Goal: Transaction & Acquisition: Purchase product/service

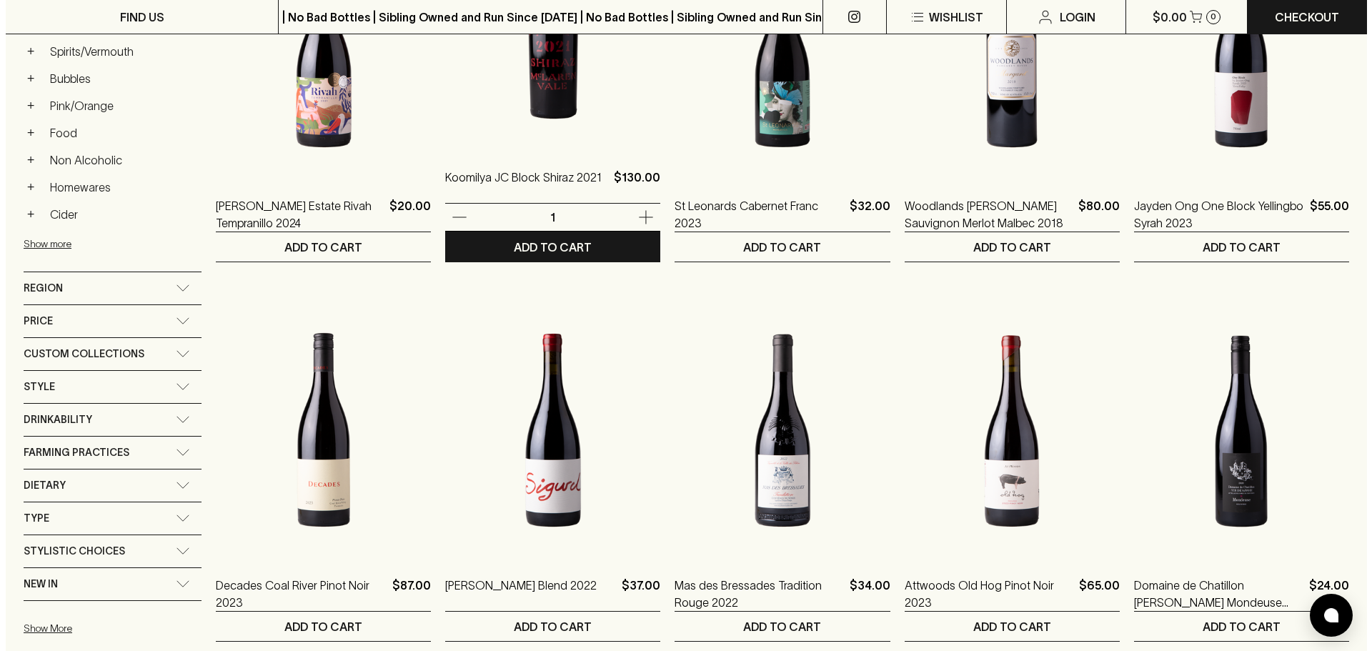
scroll to position [362, 0]
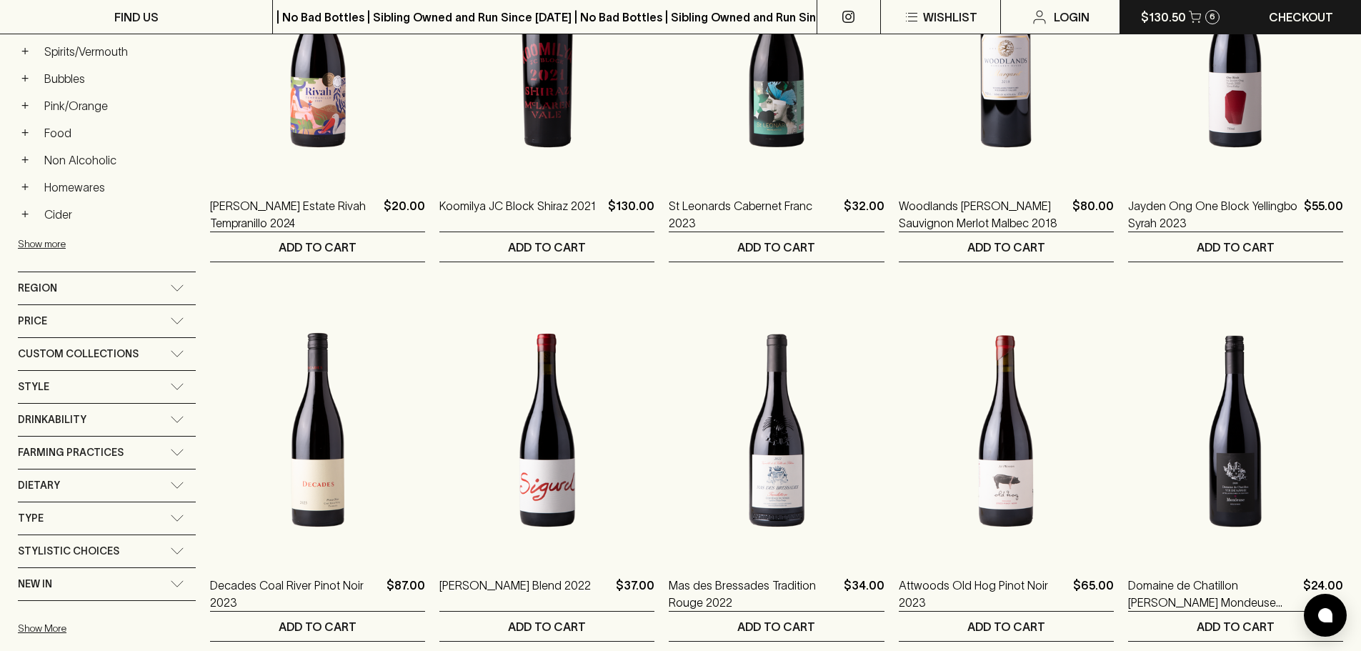
click at [1185, 17] on button "$130.50 6" at bounding box center [1180, 17] width 120 height 34
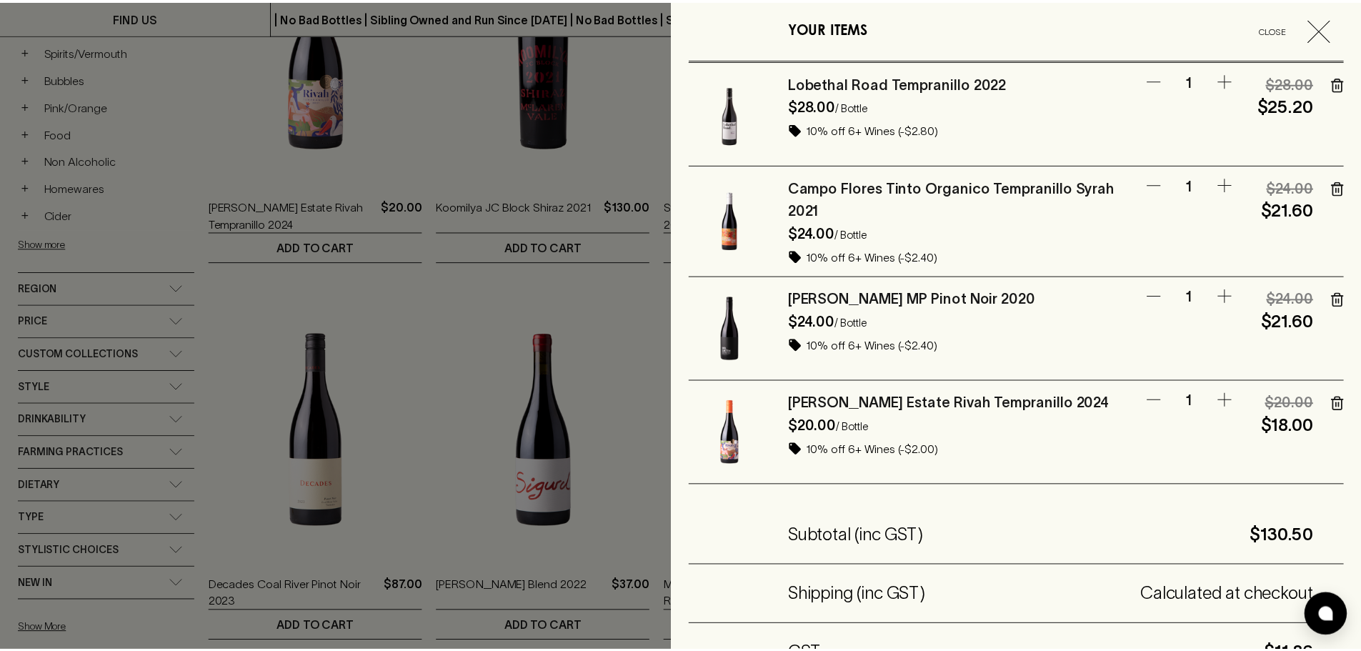
scroll to position [0, 0]
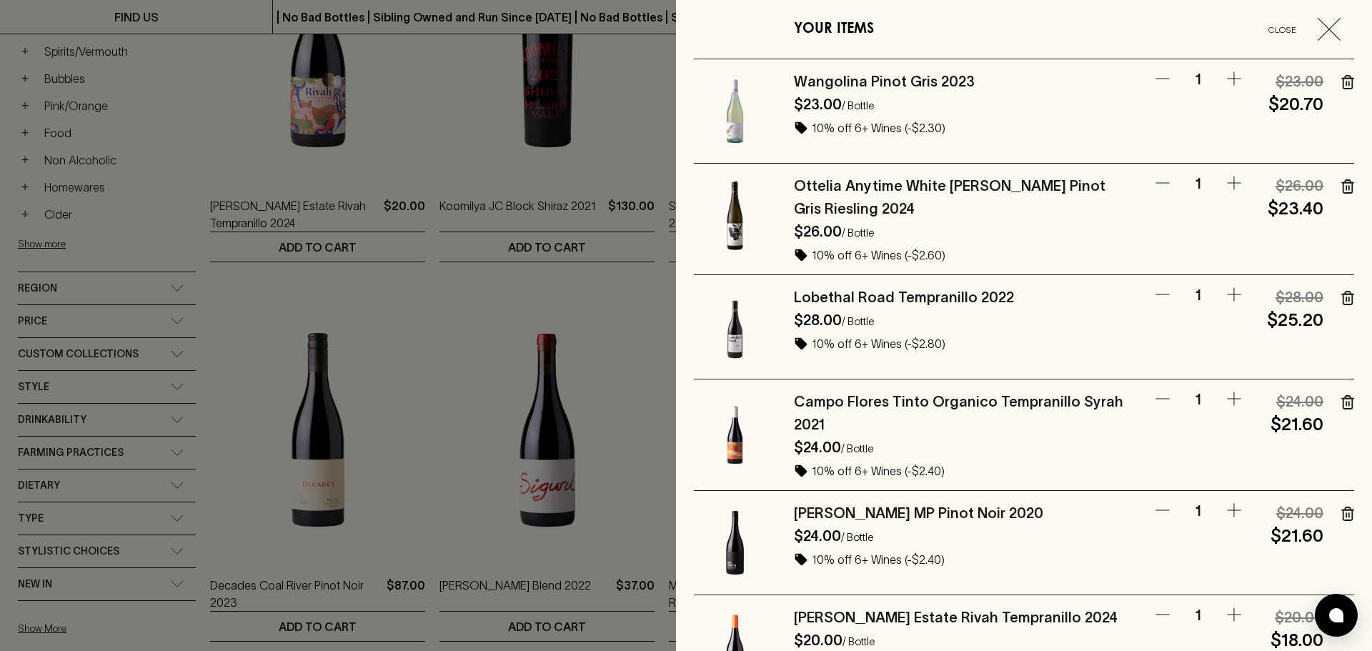
click at [389, 166] on div at bounding box center [686, 325] width 1372 height 651
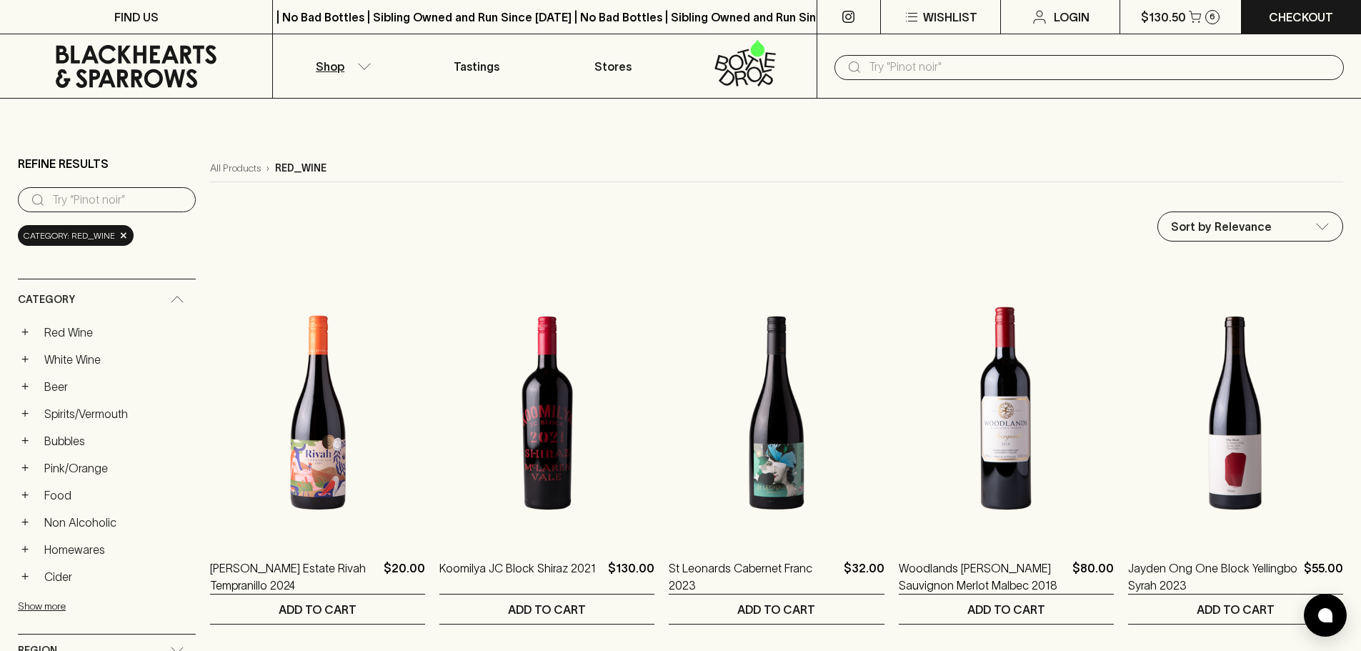
click at [331, 62] on p "Shop" at bounding box center [330, 66] width 29 height 17
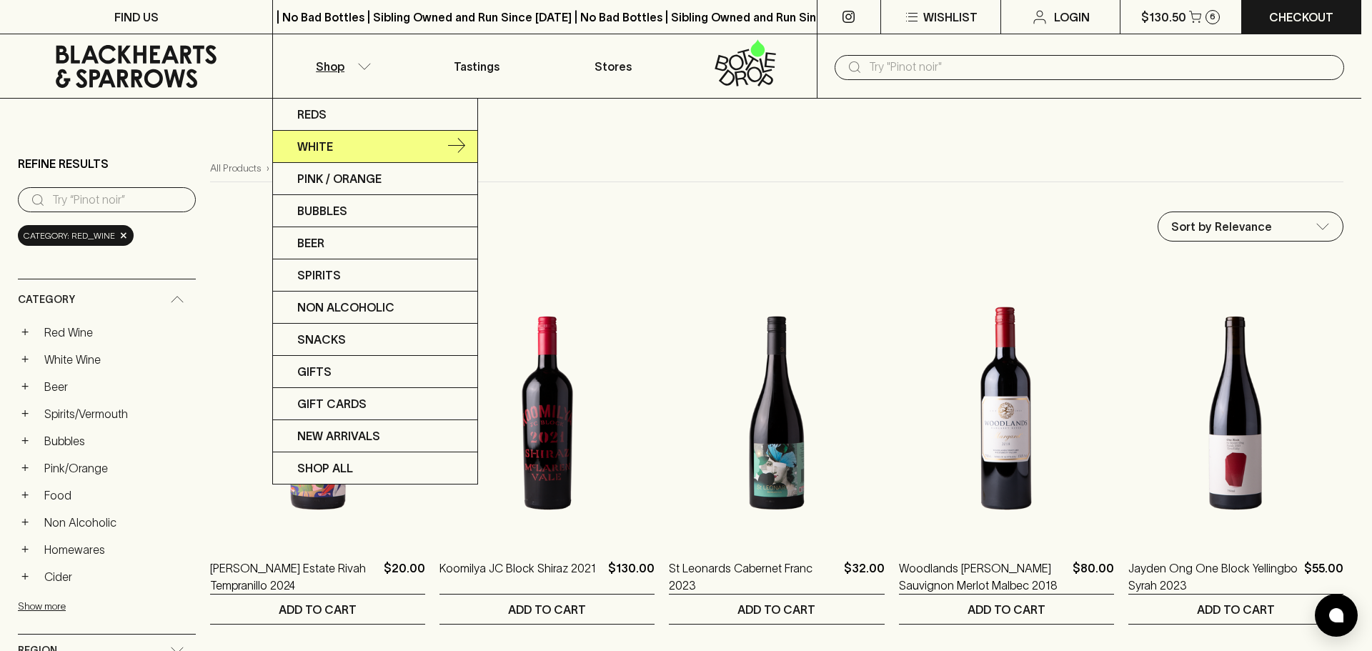
click at [325, 138] on p "White" at bounding box center [315, 146] width 36 height 17
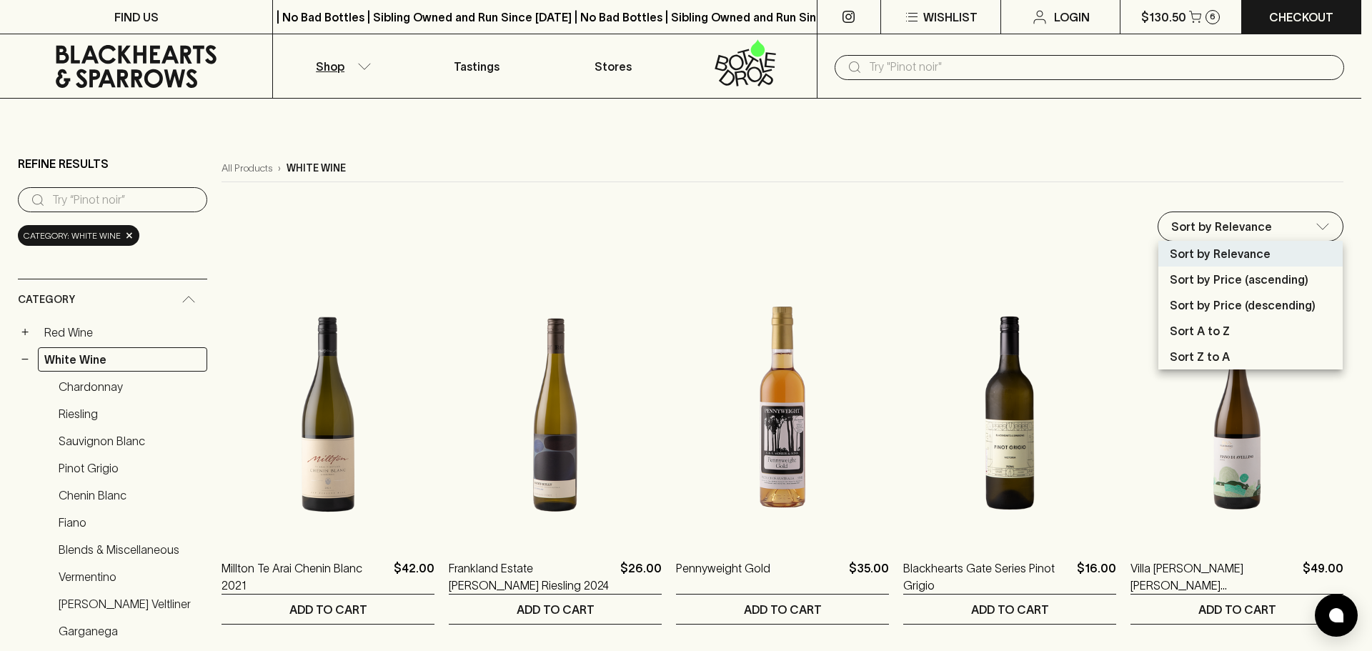
click at [1231, 281] on p "Sort by Price (ascending)" at bounding box center [1238, 279] width 139 height 17
type input "price:asc"
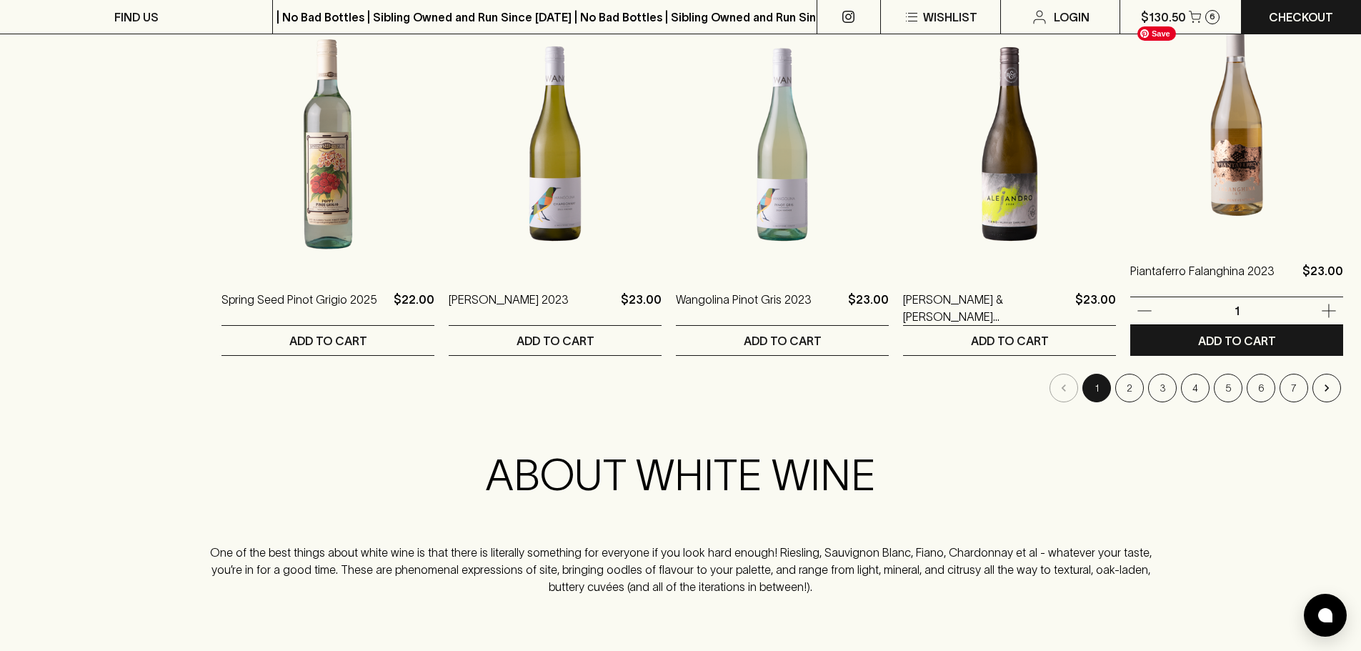
scroll to position [1429, 0]
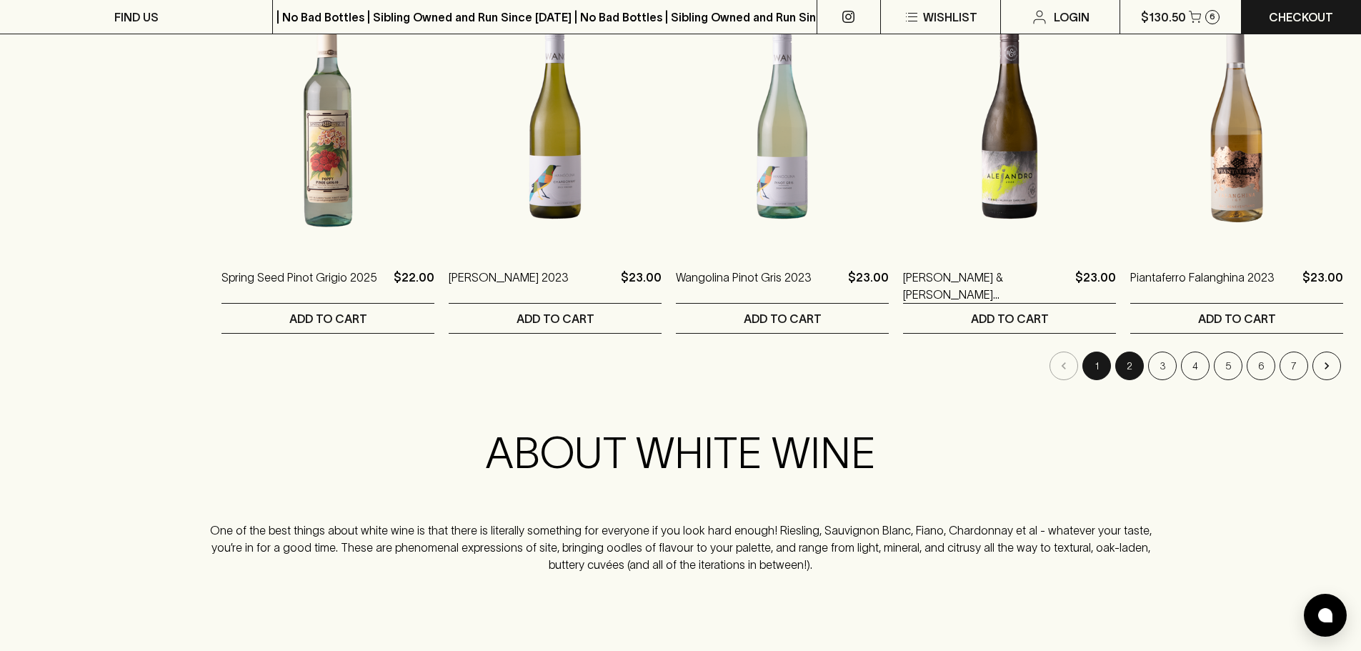
click at [1129, 364] on button "2" at bounding box center [1129, 365] width 29 height 29
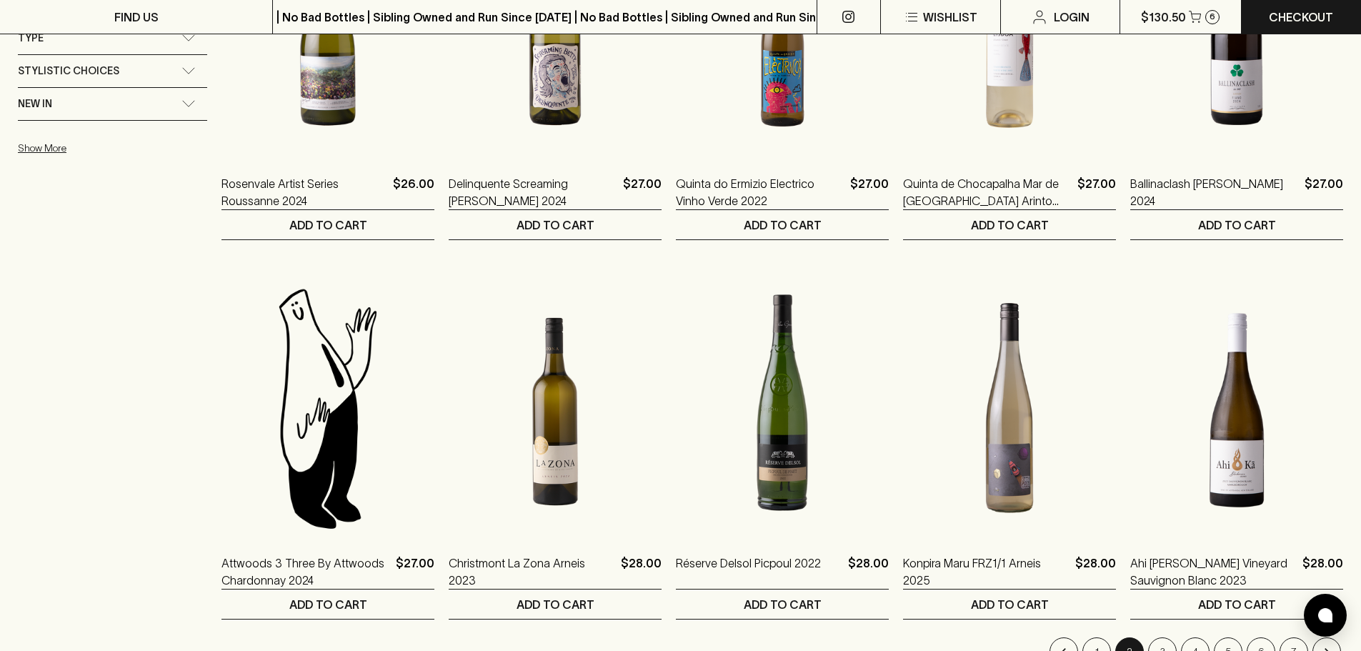
scroll to position [1214, 0]
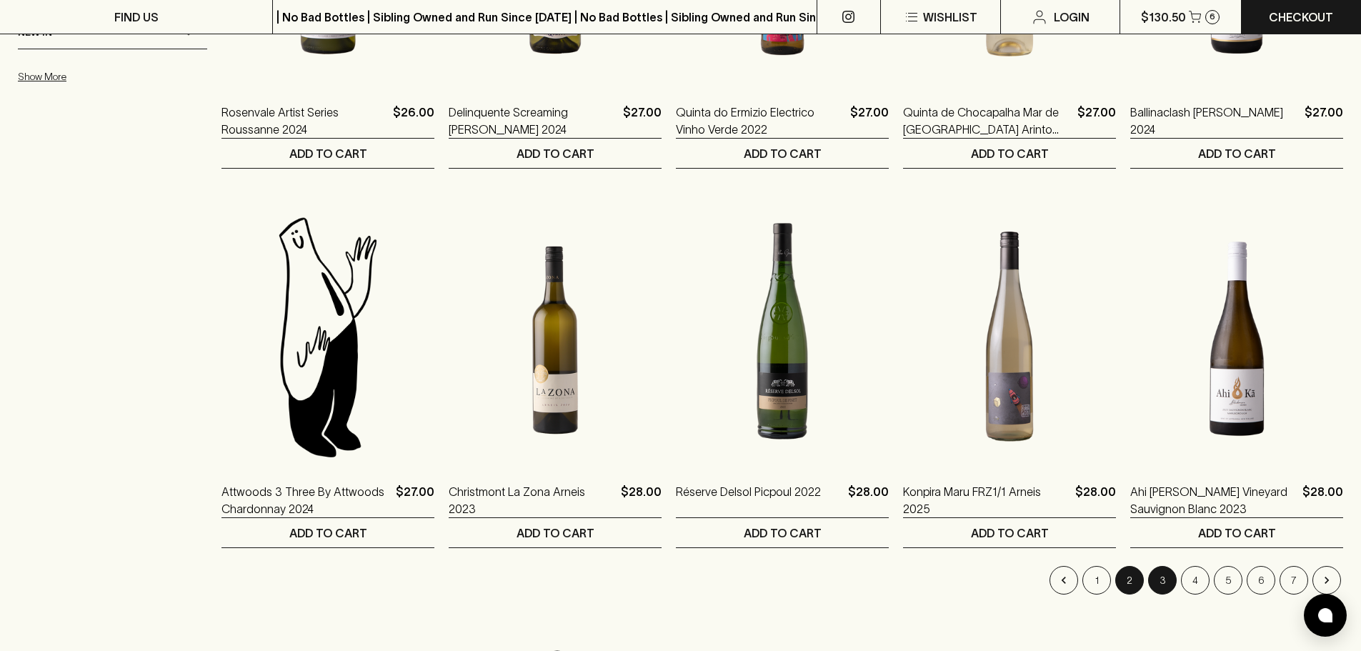
click at [1163, 579] on button "3" at bounding box center [1162, 580] width 29 height 29
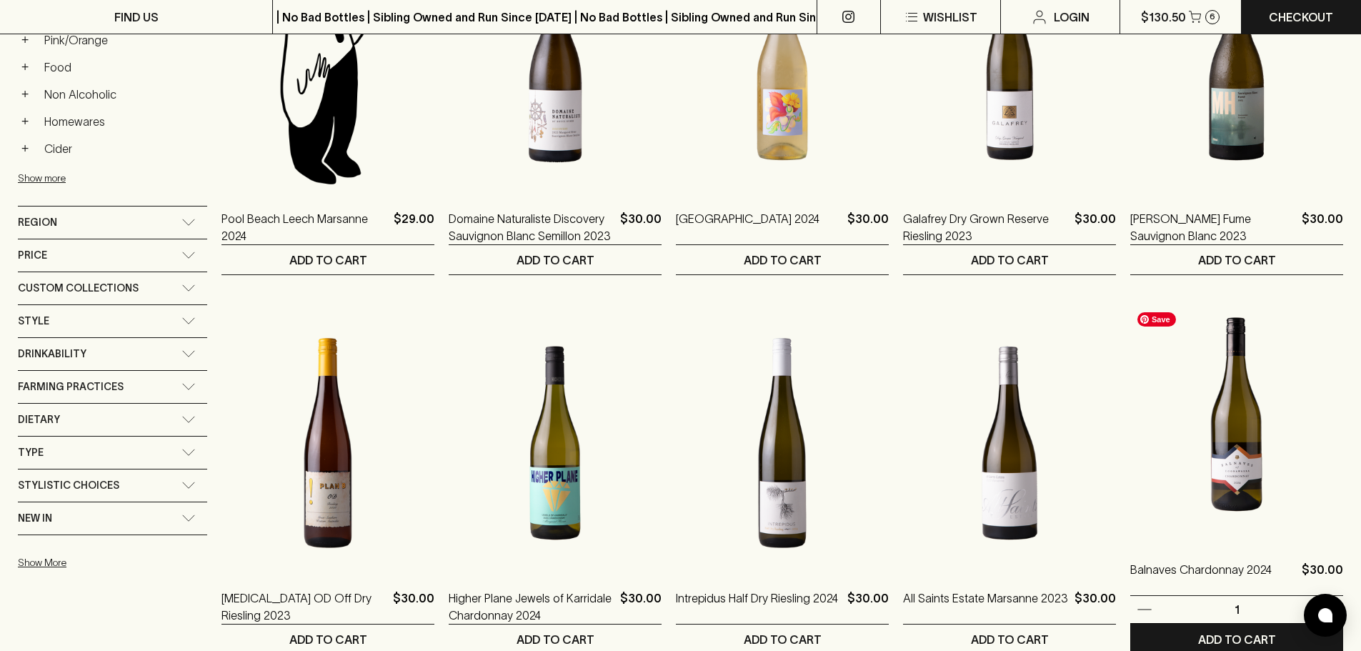
scroll to position [643, 0]
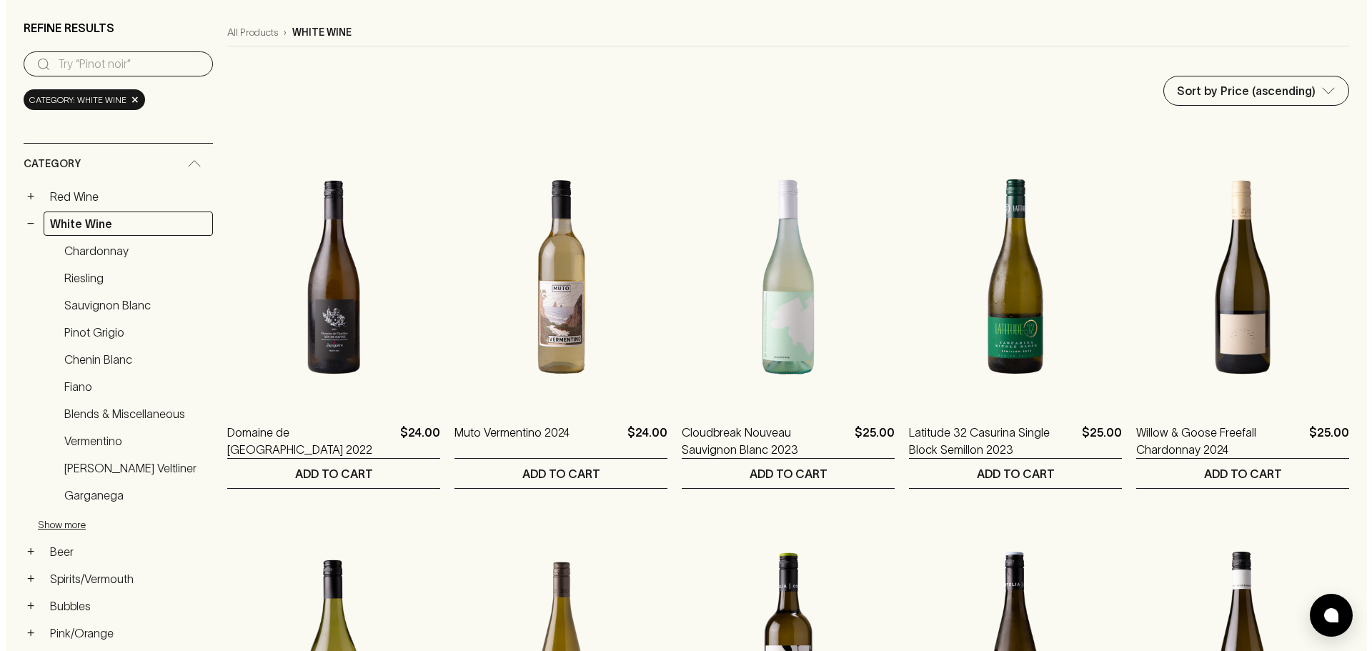
scroll to position [214, 0]
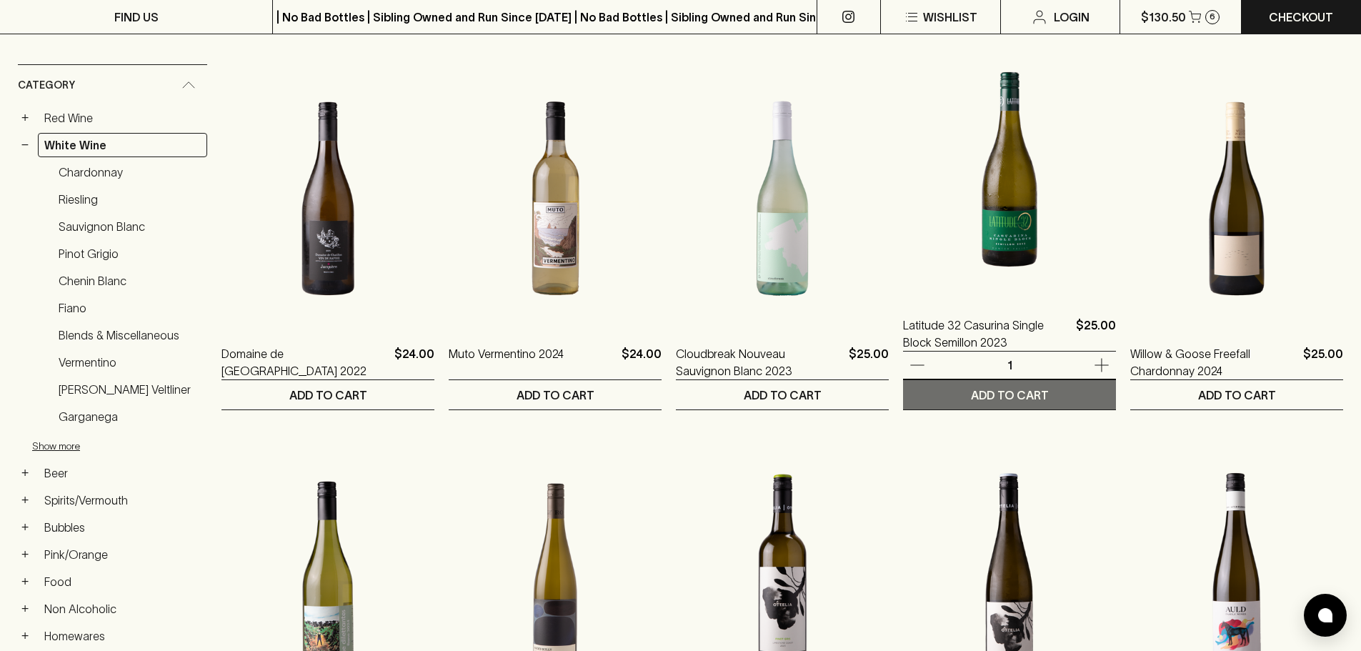
click at [1008, 397] on p "ADD TO CART" at bounding box center [1010, 394] width 78 height 17
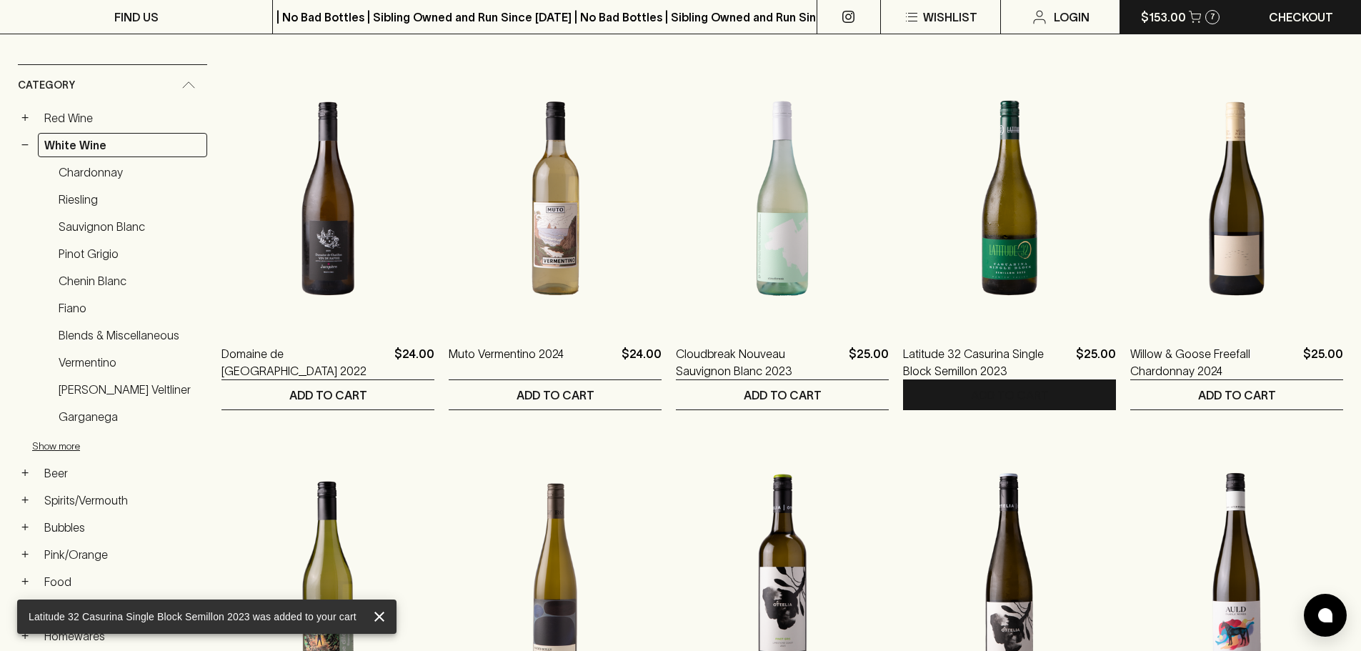
click at [1187, 14] on button "$153.00 7" at bounding box center [1180, 17] width 120 height 34
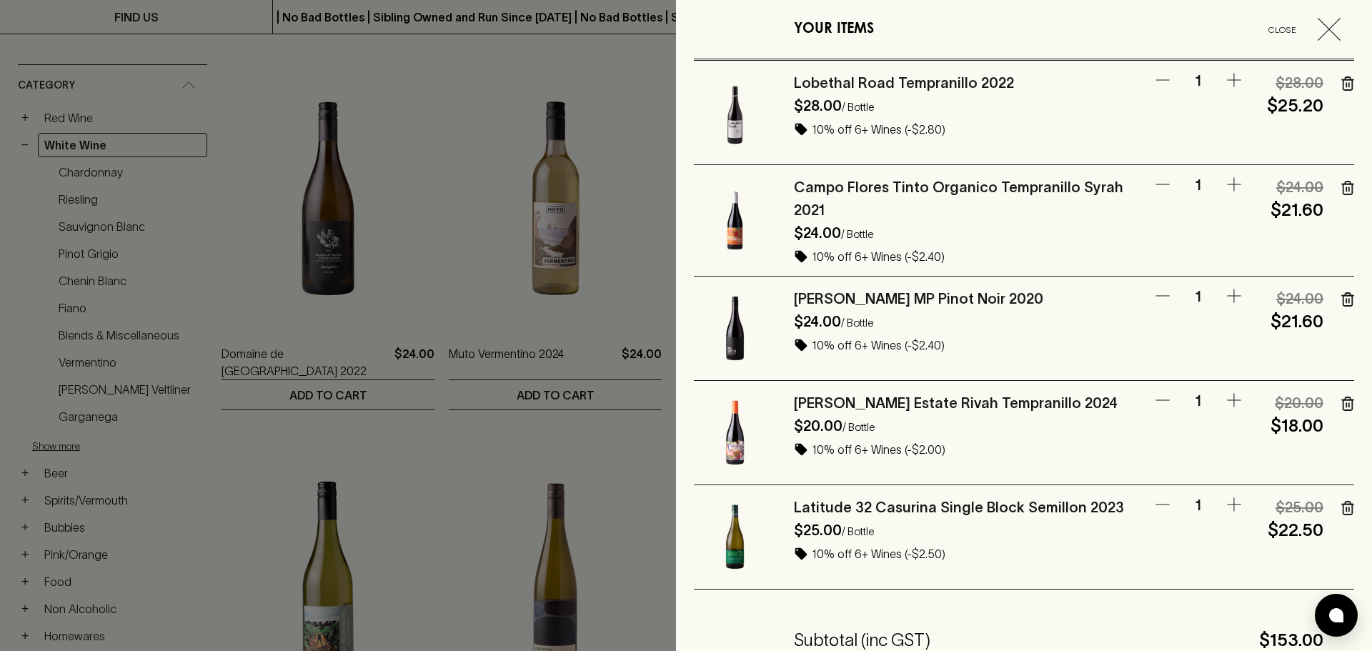
click at [1341, 401] on icon "button" at bounding box center [1347, 403] width 13 height 14
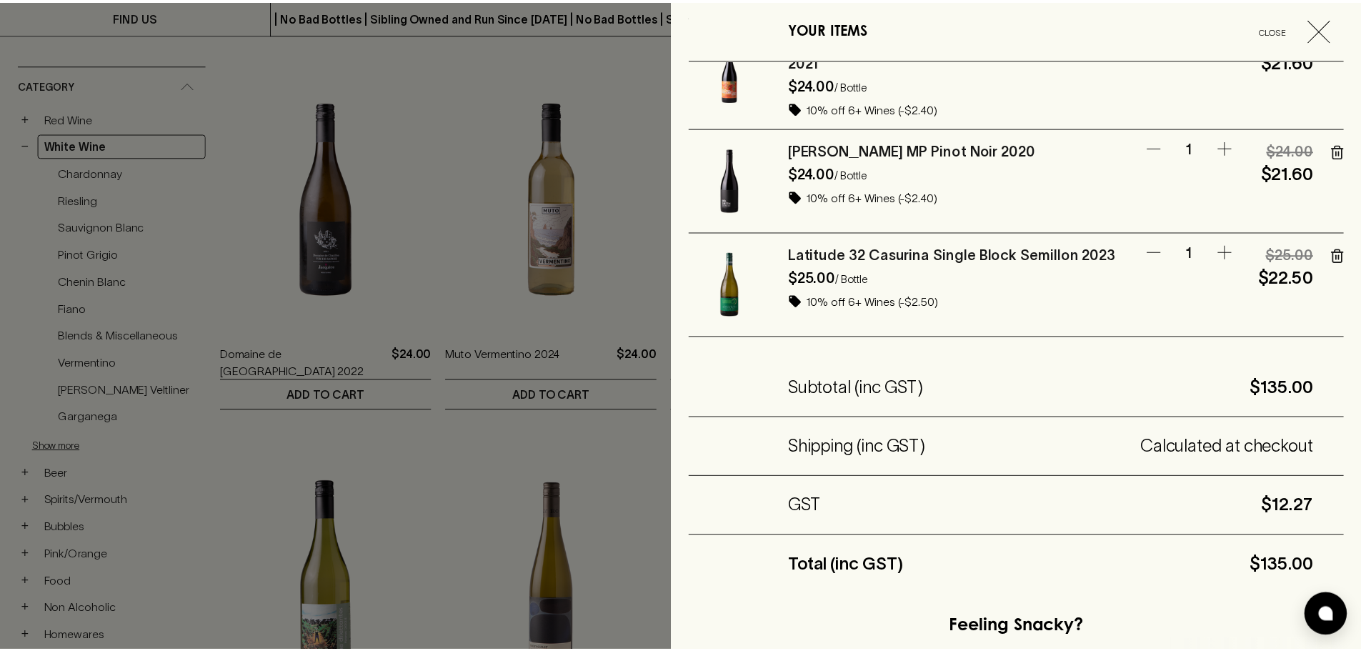
scroll to position [357, 0]
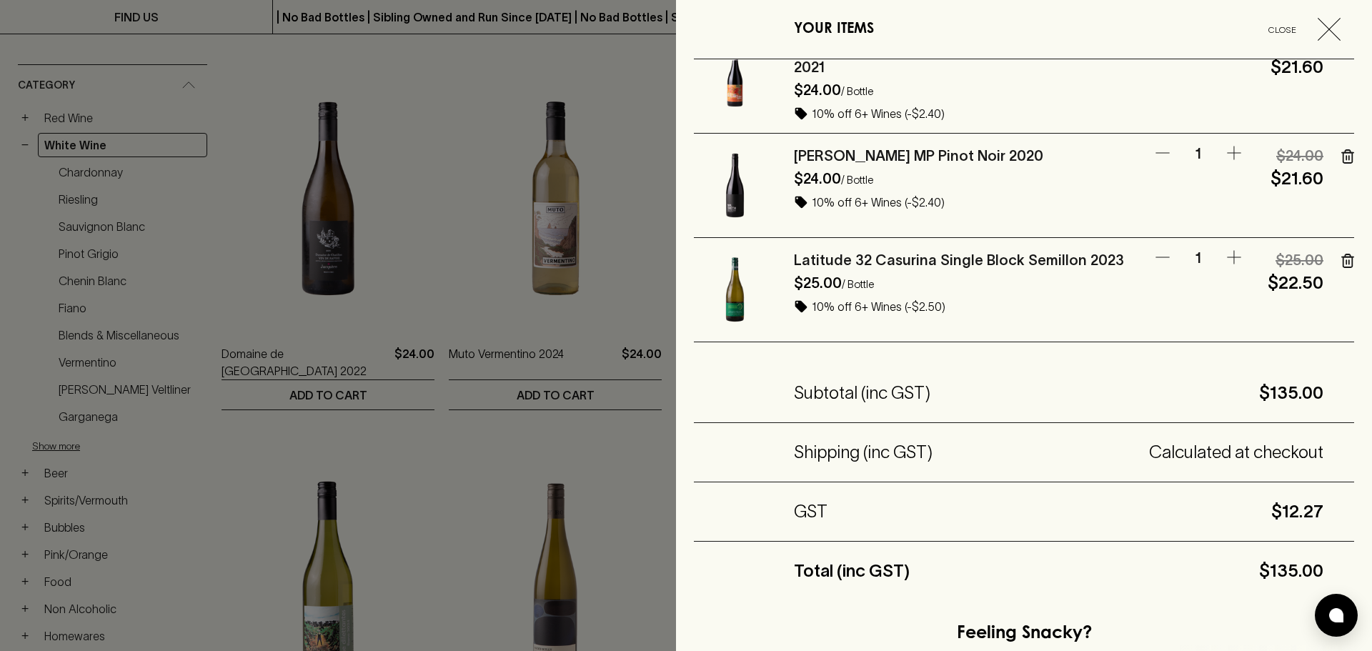
click at [288, 371] on div at bounding box center [686, 325] width 1372 height 651
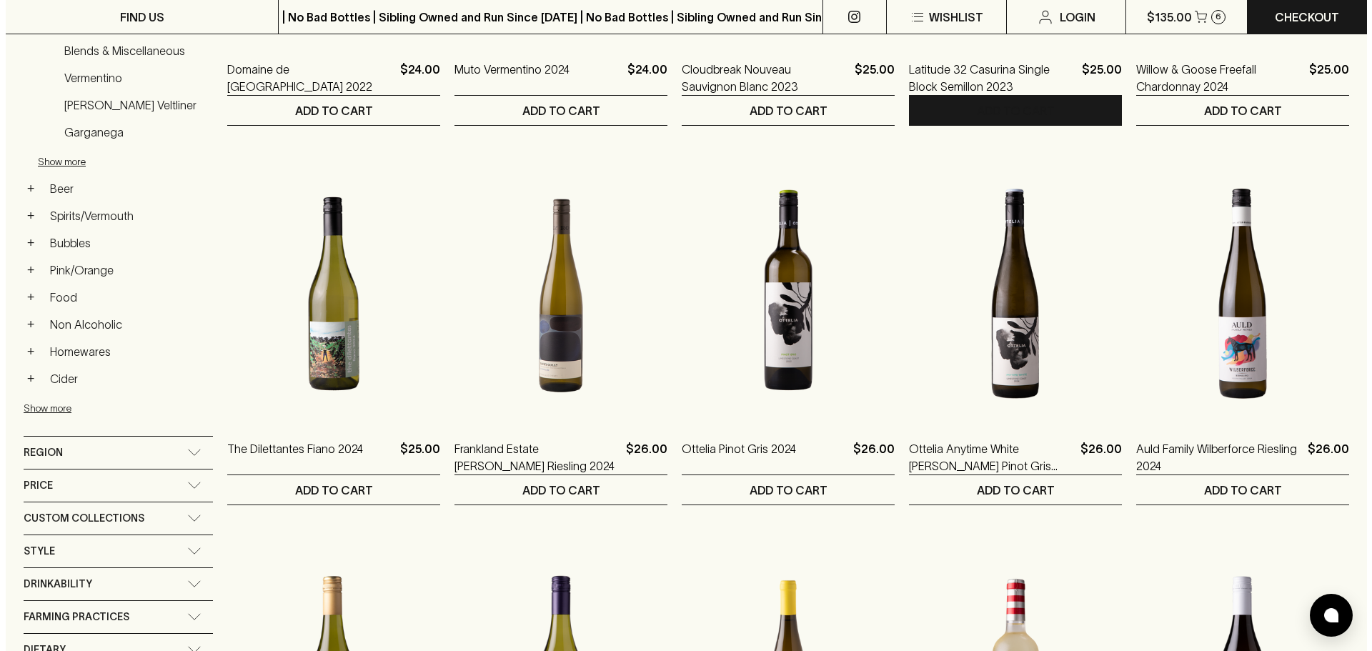
scroll to position [500, 0]
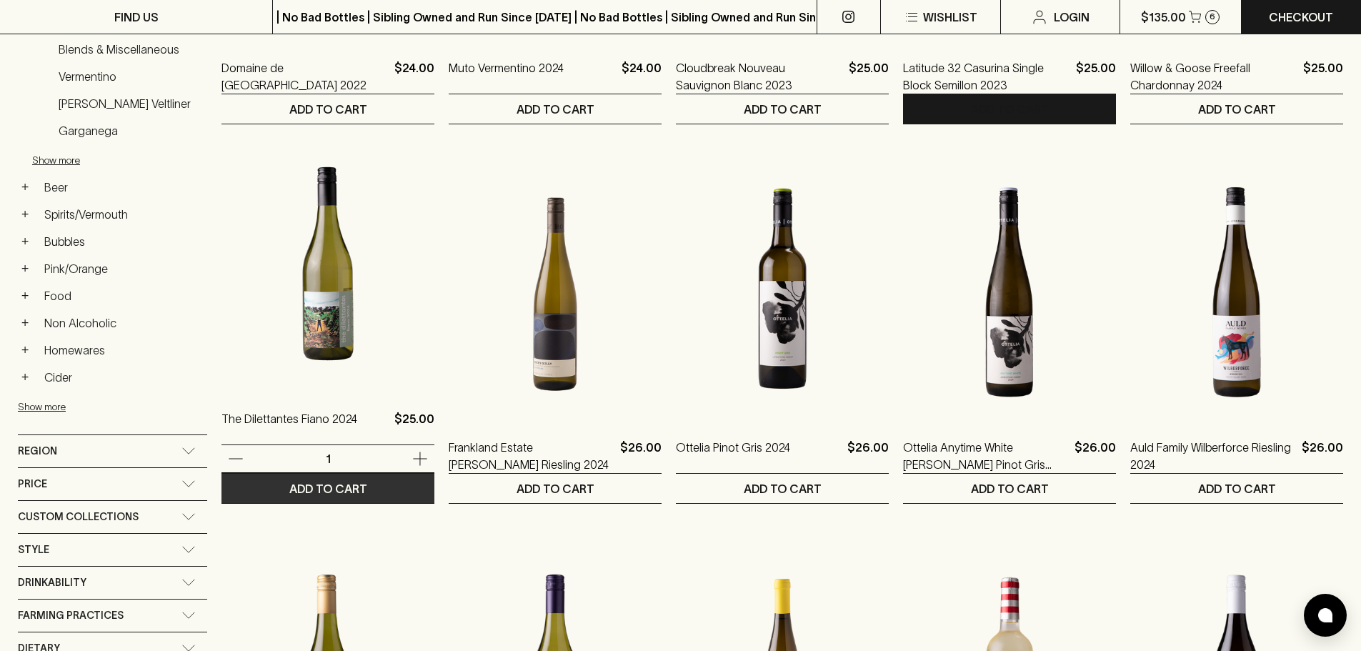
click at [350, 488] on p "ADD TO CART" at bounding box center [328, 488] width 78 height 17
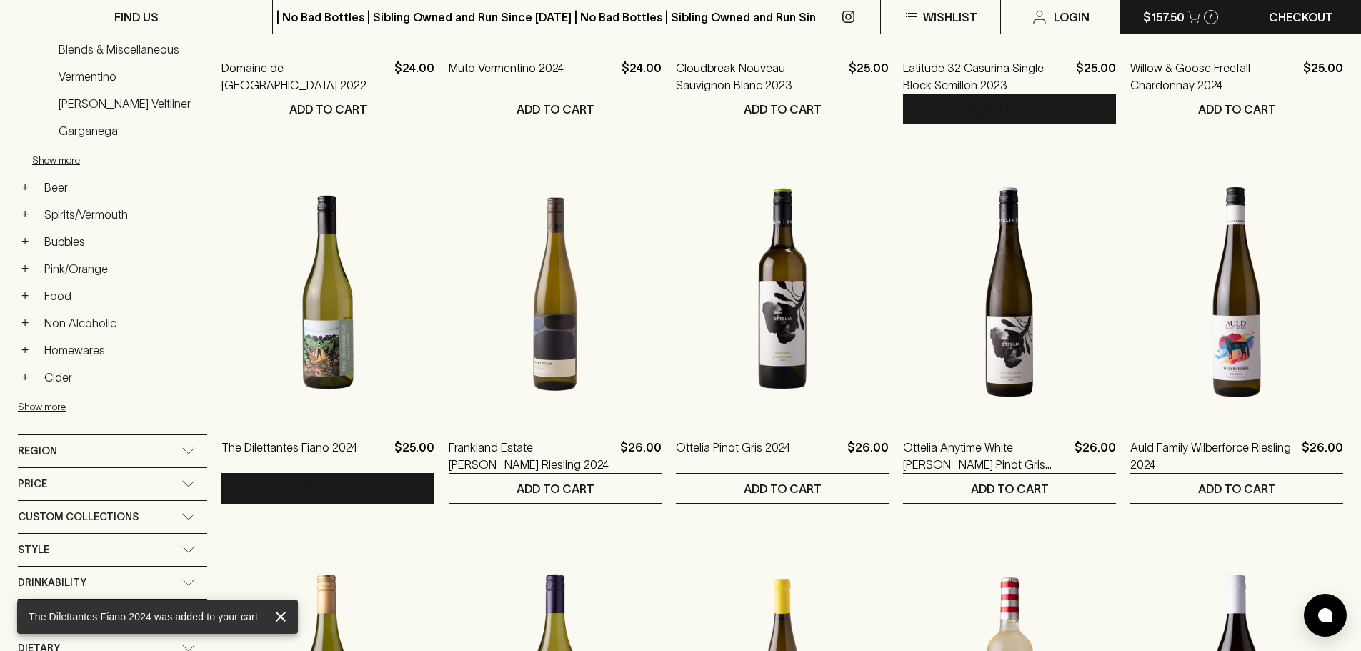
click at [1168, 17] on p "$157.50" at bounding box center [1163, 17] width 41 height 17
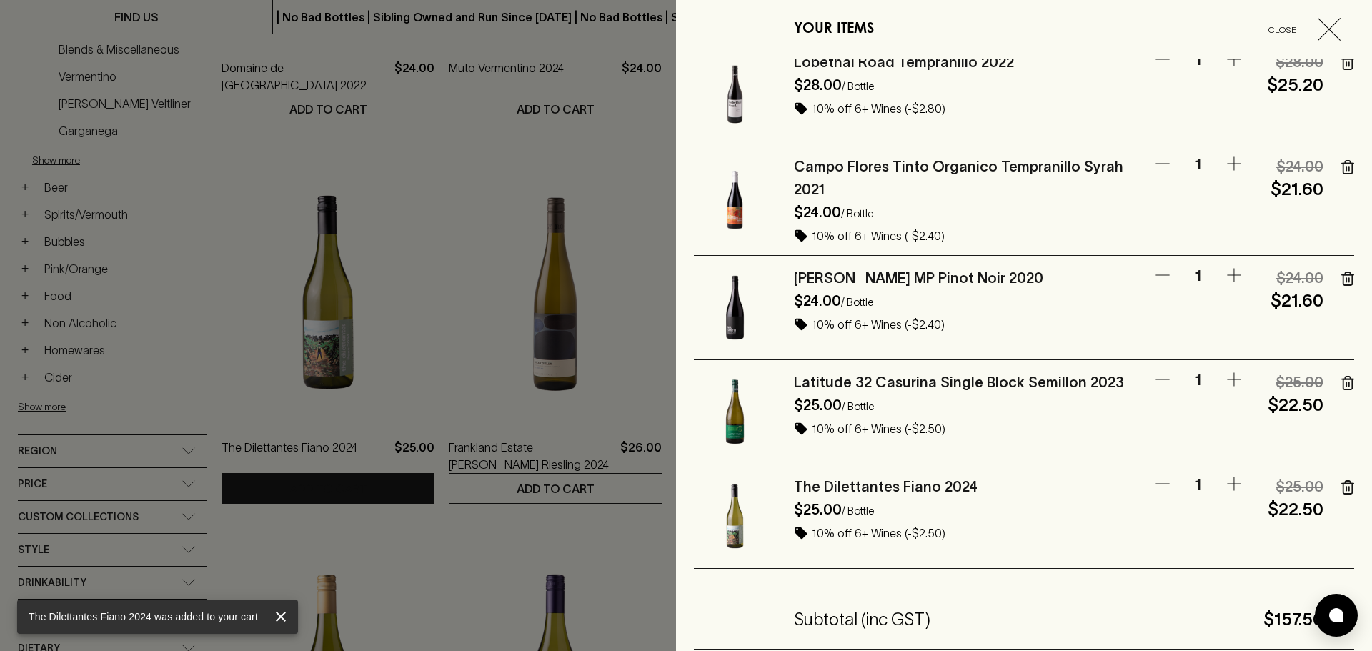
scroll to position [214, 0]
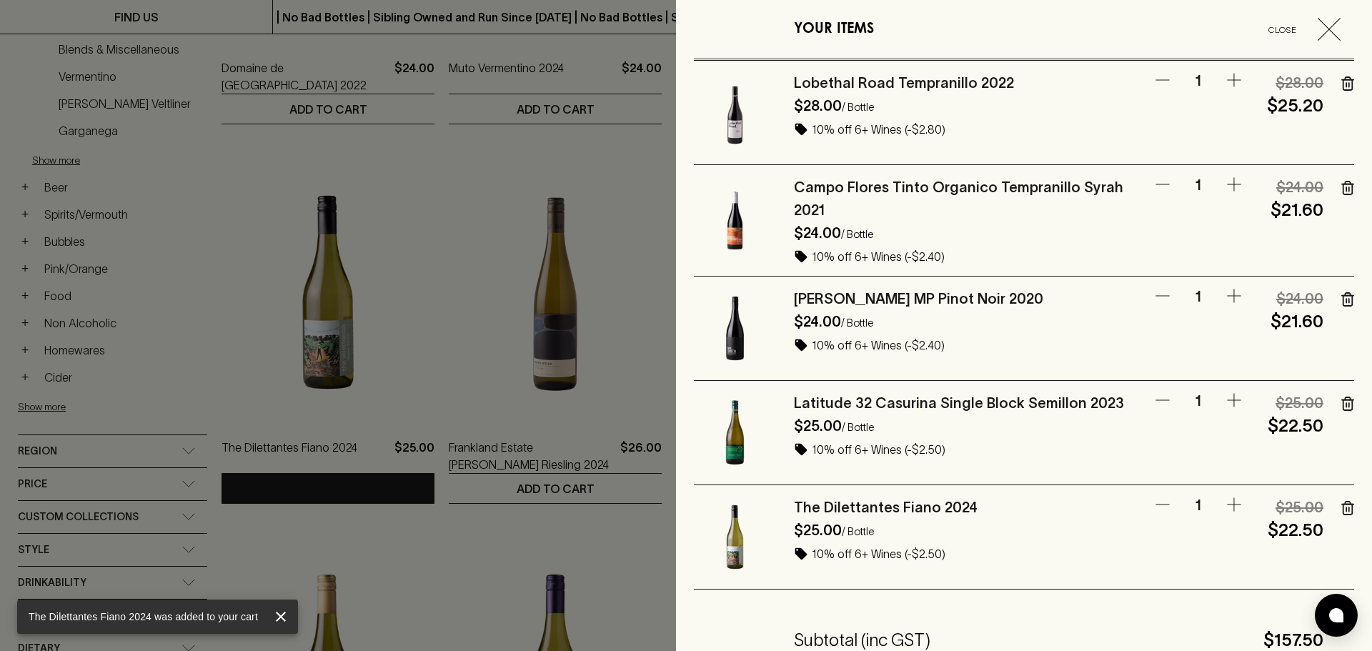
click at [1349, 406] on icon "button" at bounding box center [1349, 405] width 0 height 4
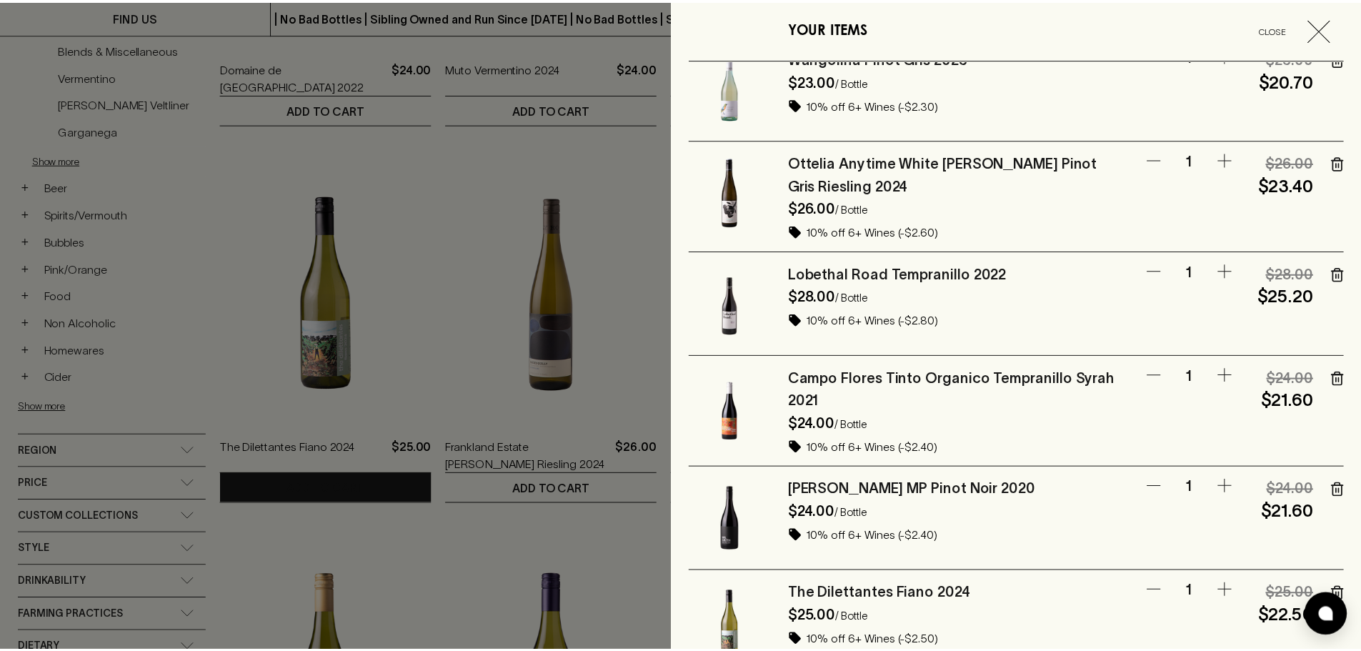
scroll to position [0, 0]
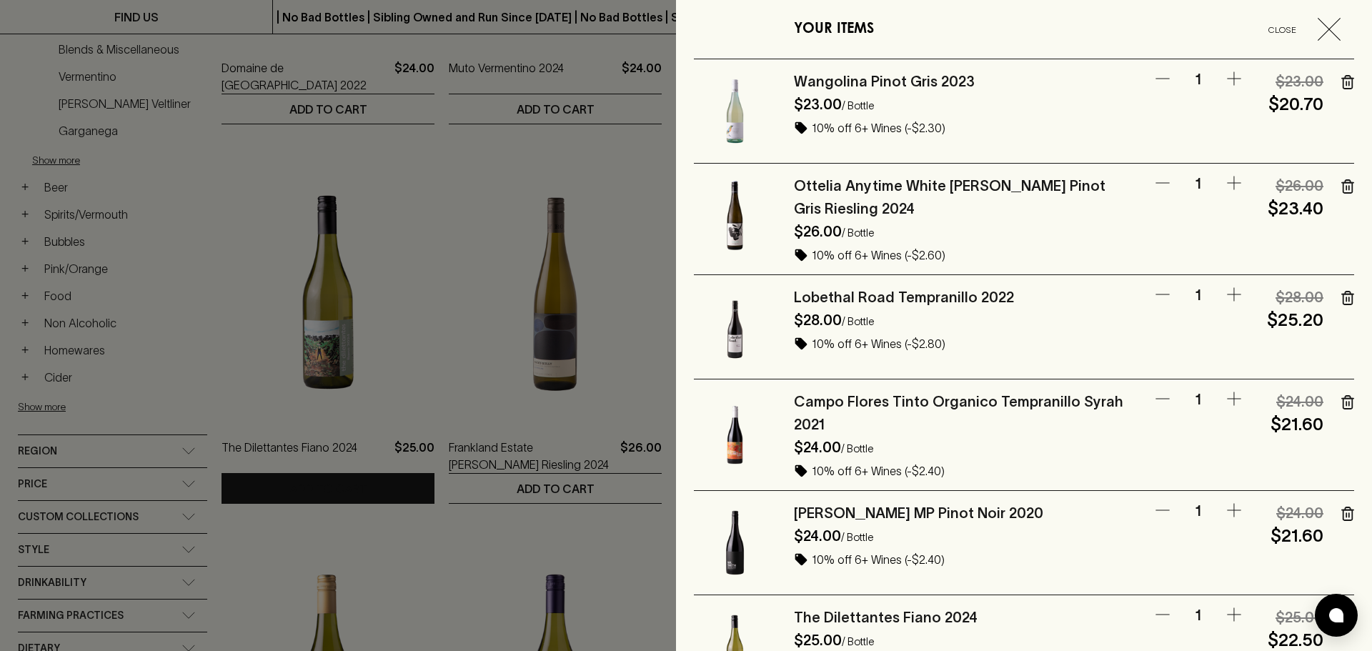
drag, startPoint x: 518, startPoint y: 180, endPoint x: 509, endPoint y: 188, distance: 11.6
click at [516, 181] on div at bounding box center [686, 325] width 1372 height 651
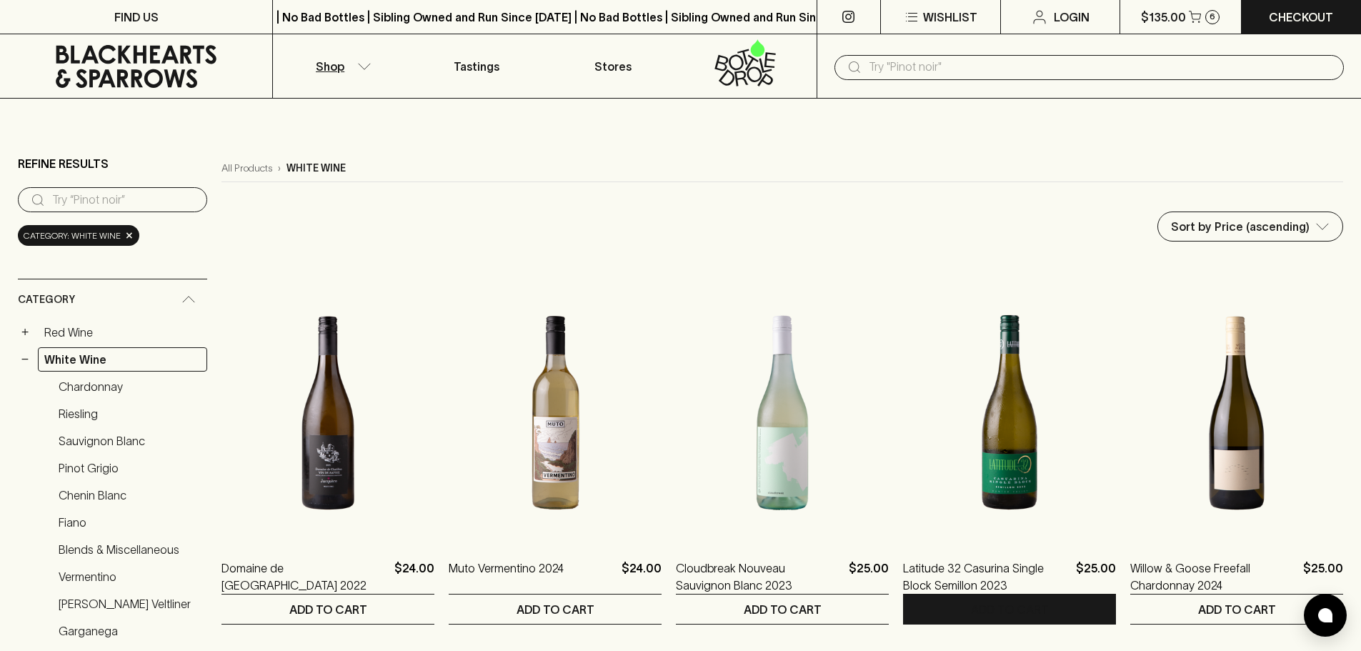
click at [359, 69] on icon "button" at bounding box center [364, 66] width 14 height 7
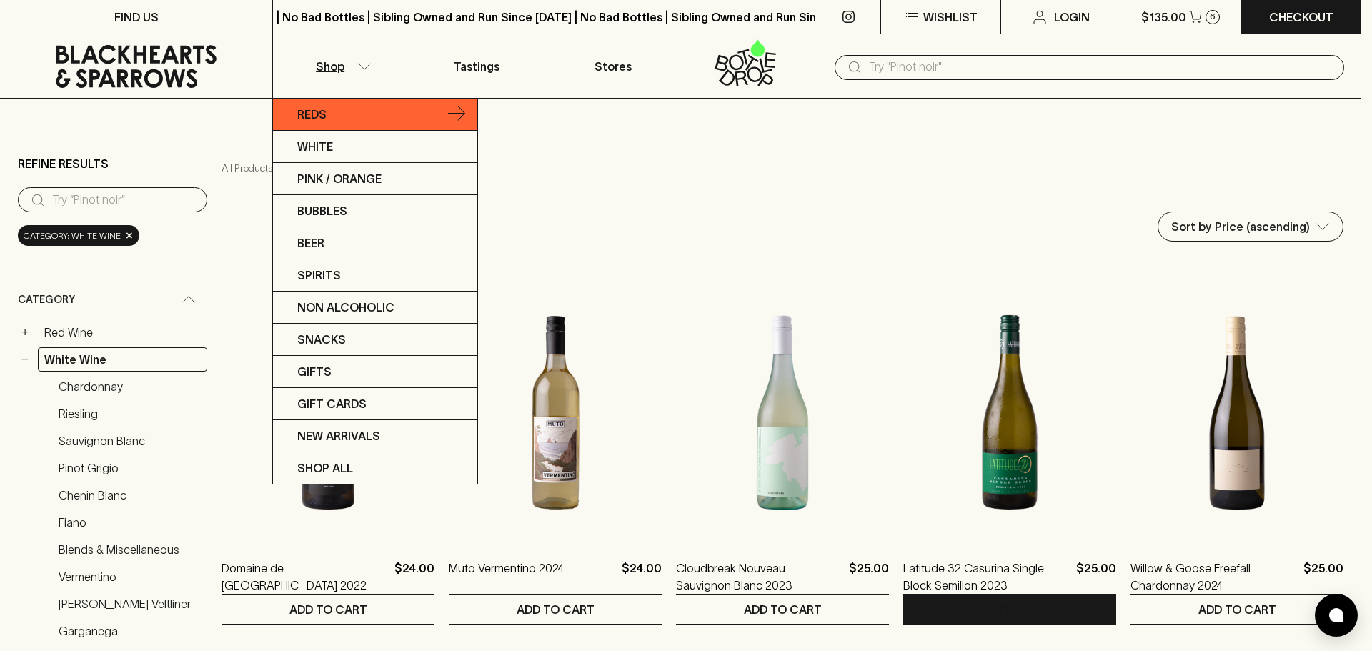
click at [351, 116] on link "Reds" at bounding box center [375, 115] width 204 height 32
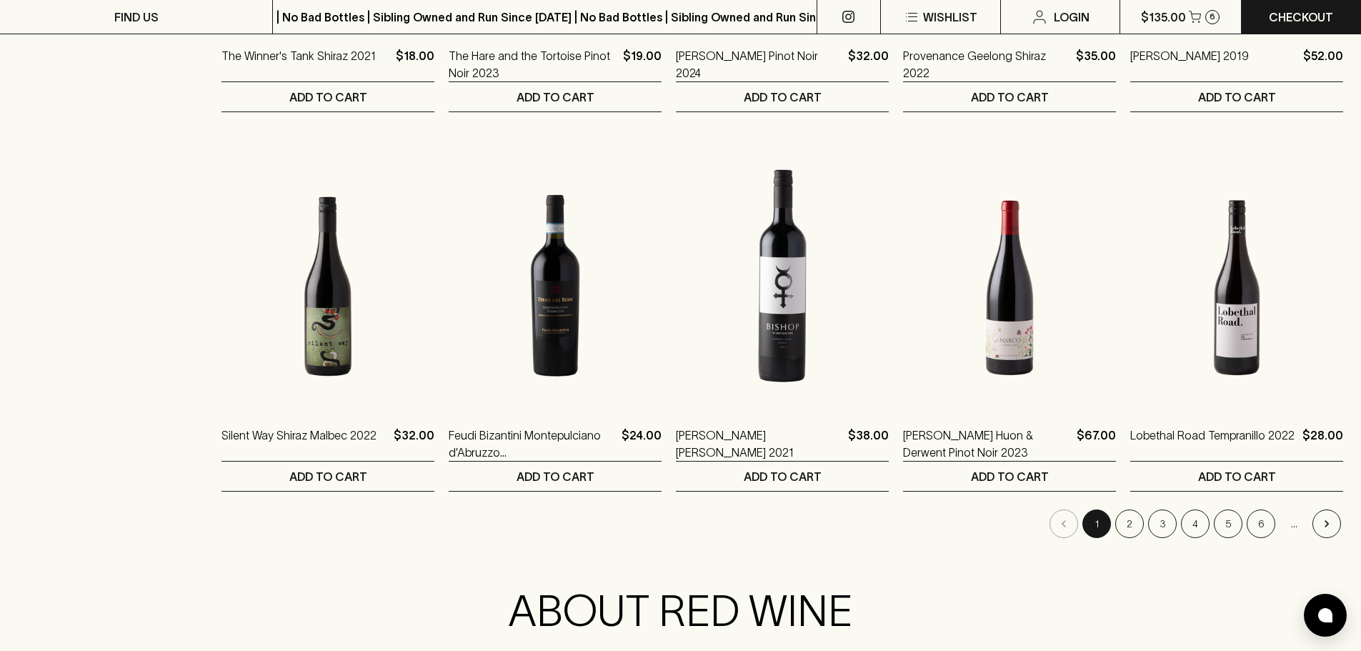
scroll to position [1286, 0]
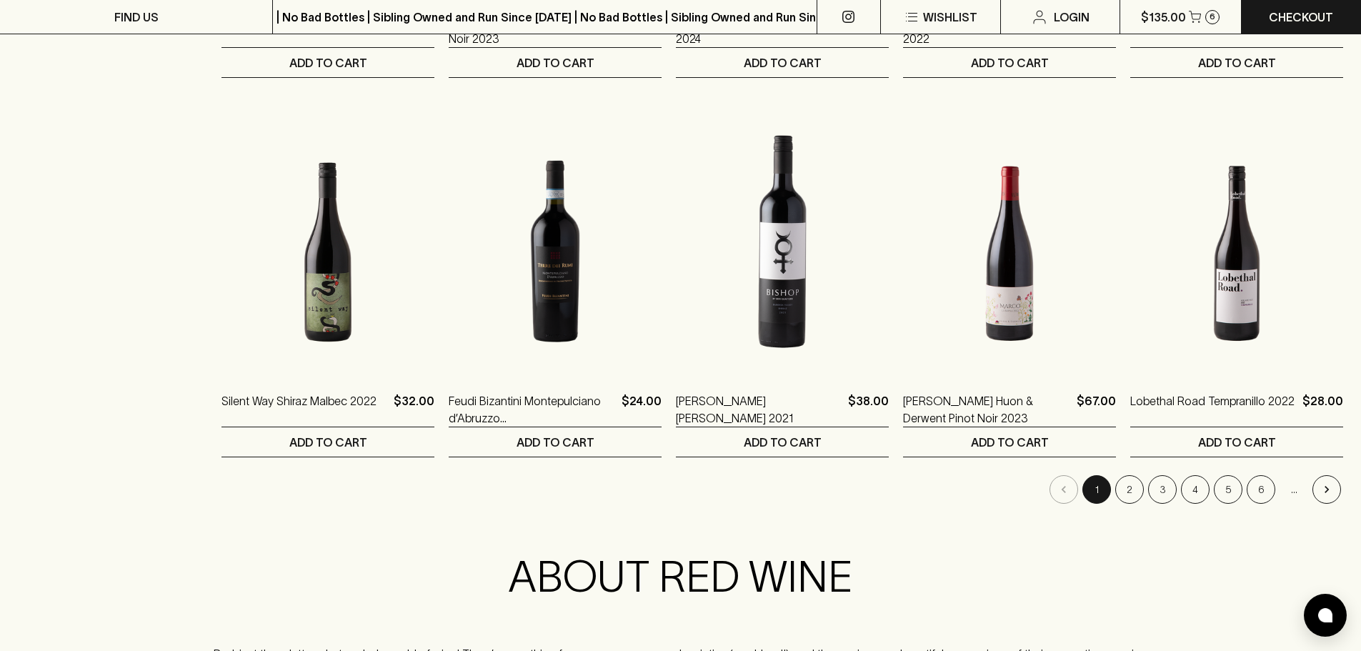
scroll to position [1357, 0]
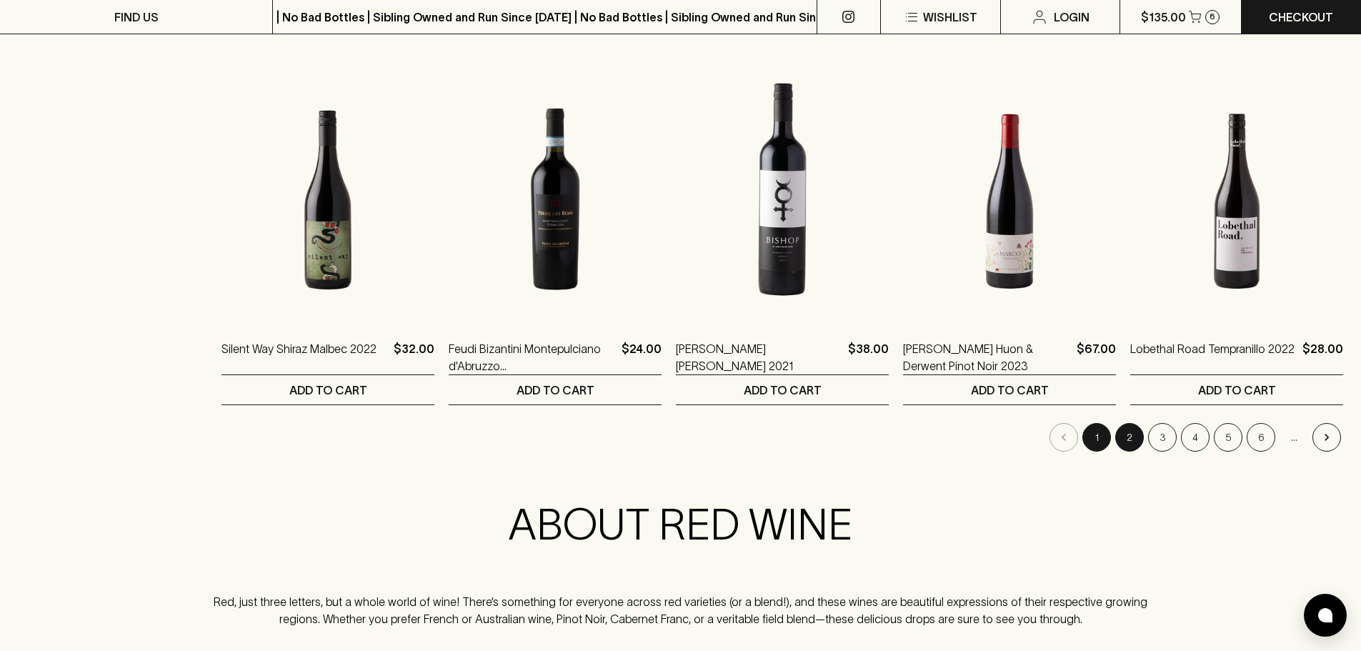
click at [1132, 445] on button "2" at bounding box center [1129, 437] width 29 height 29
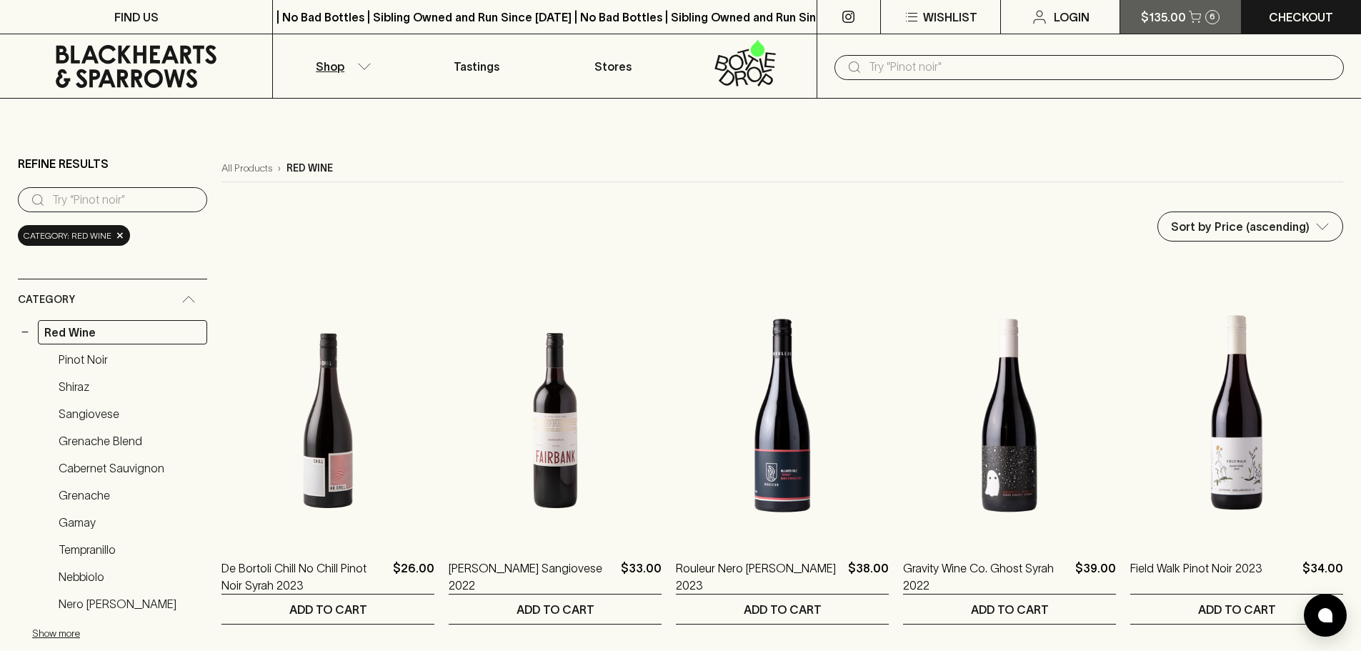
drag, startPoint x: 1186, startPoint y: 18, endPoint x: 1197, endPoint y: 16, distance: 11.6
click at [1197, 16] on icon "button" at bounding box center [1195, 17] width 12 height 12
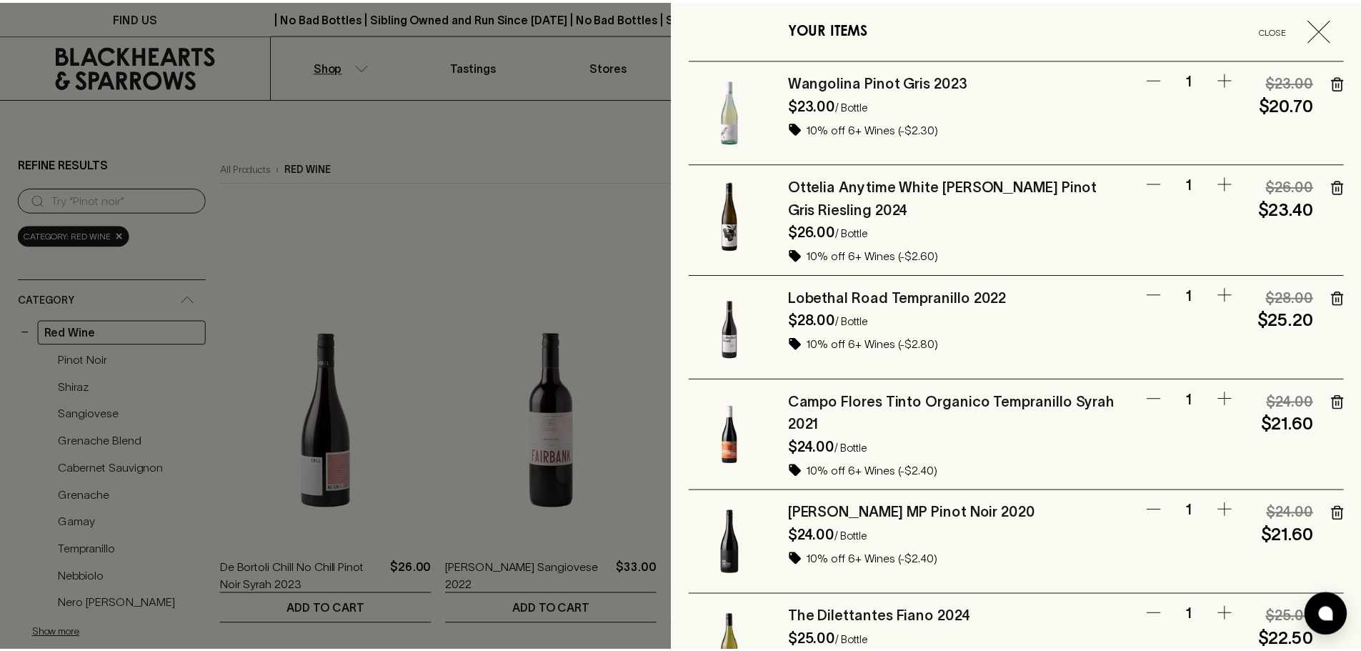
scroll to position [71, 0]
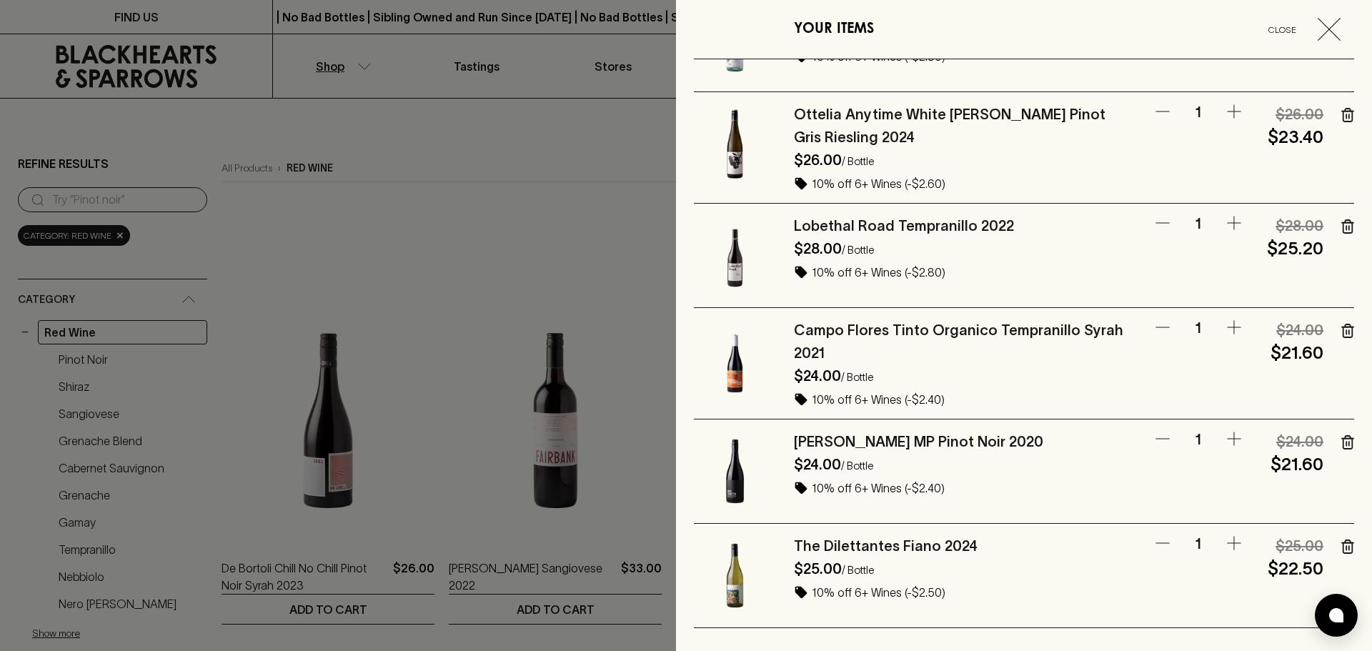
click at [1320, 26] on icon "button" at bounding box center [1328, 29] width 23 height 23
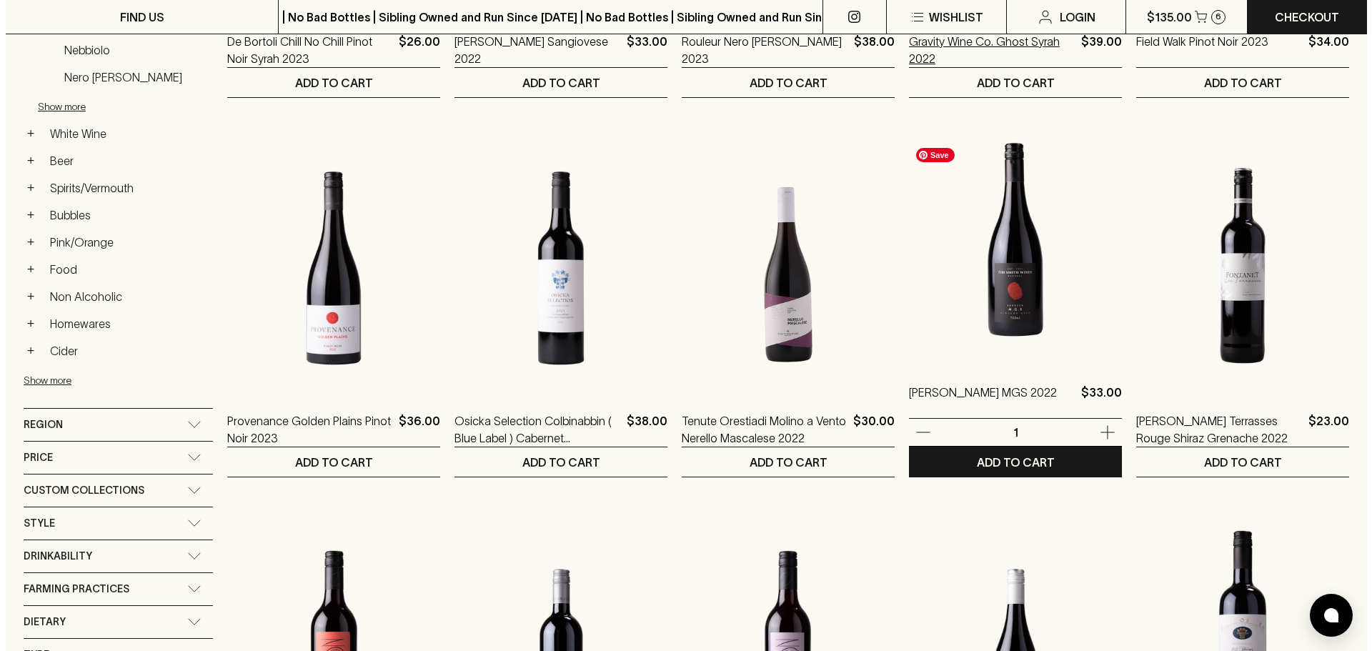
scroll to position [572, 0]
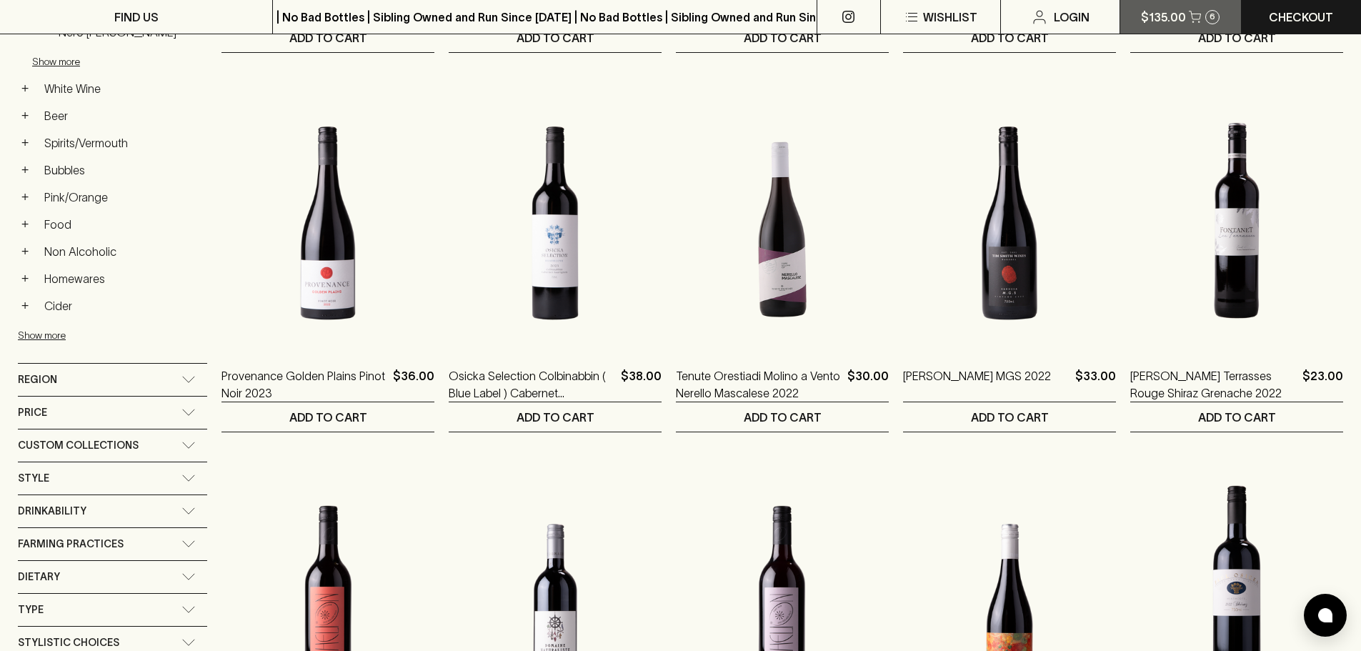
click at [1154, 14] on p "$135.00" at bounding box center [1163, 17] width 45 height 17
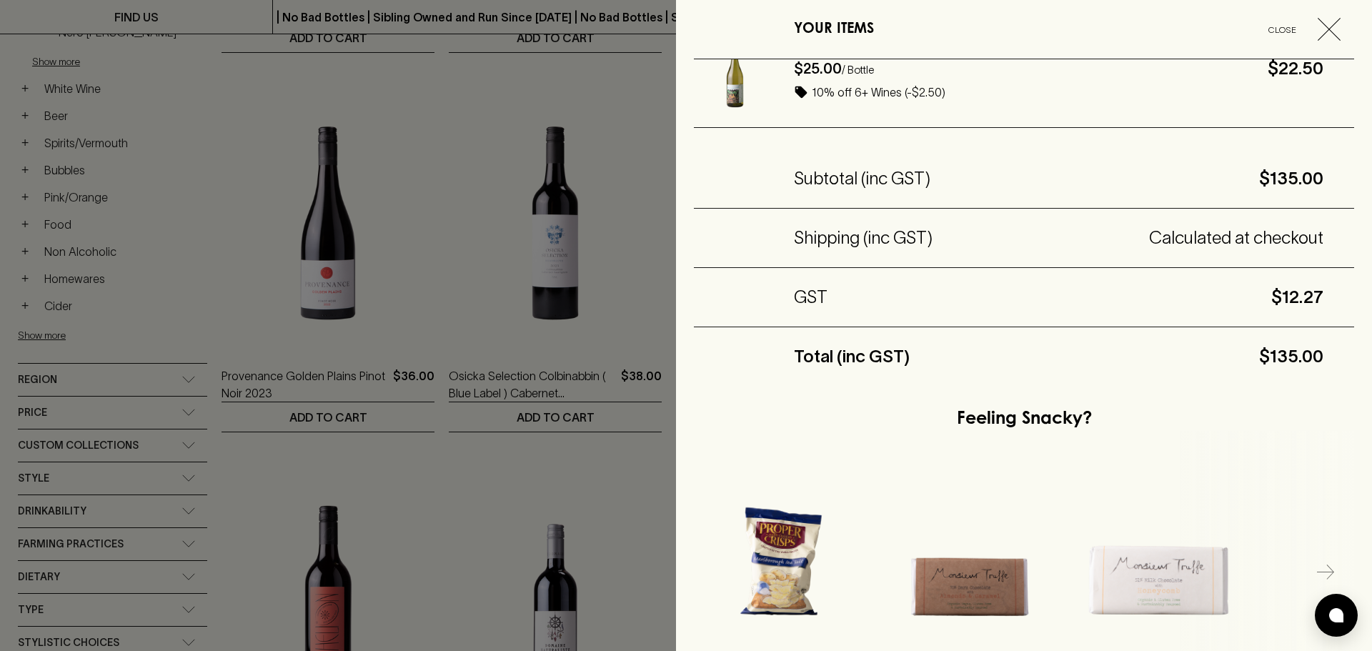
scroll to position [751, 0]
